Goal: Complete application form: Complete application form

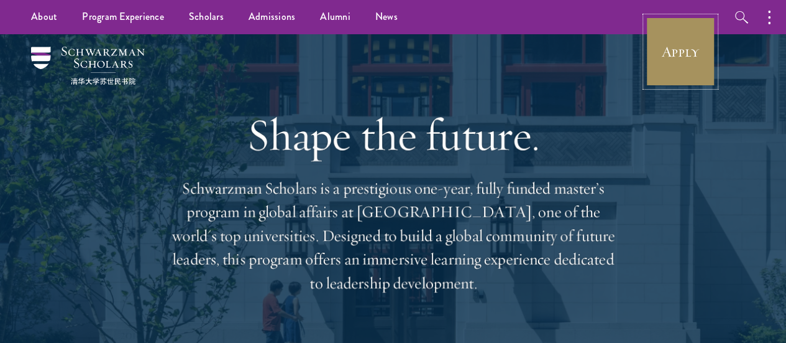
click at [684, 66] on link "Apply" at bounding box center [681, 52] width 70 height 70
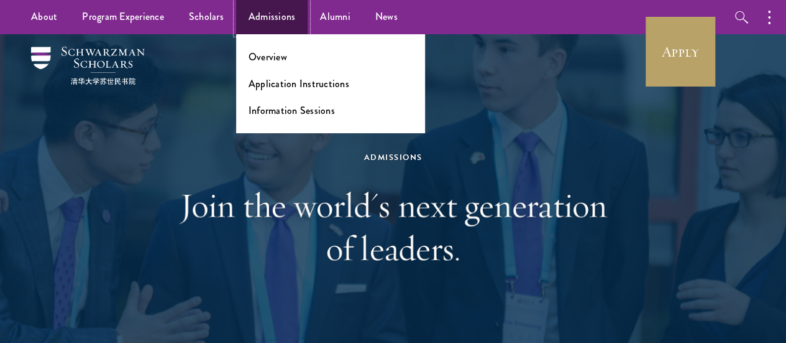
drag, startPoint x: 0, startPoint y: 0, endPoint x: 261, endPoint y: 24, distance: 262.1
click at [261, 24] on link "Admissions" at bounding box center [272, 17] width 72 height 34
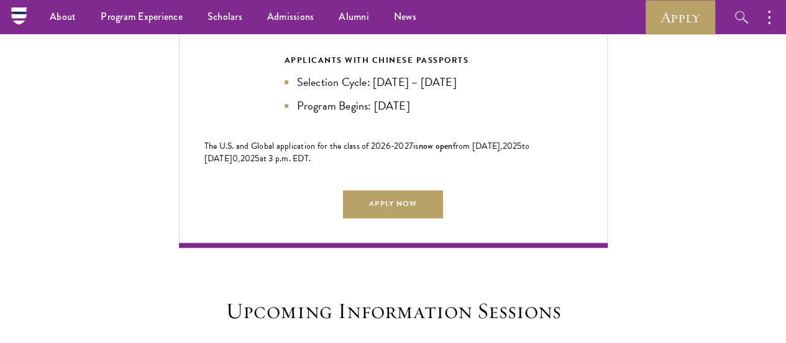
scroll to position [2905, 0]
click at [417, 190] on link "Apply Now" at bounding box center [392, 204] width 99 height 28
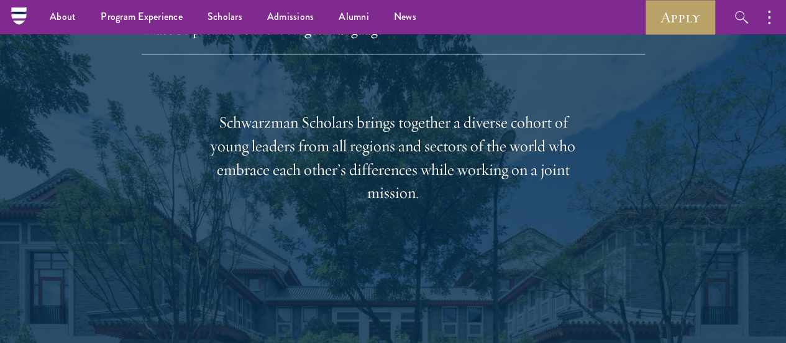
scroll to position [1861, 0]
